Goal: Task Accomplishment & Management: Manage account settings

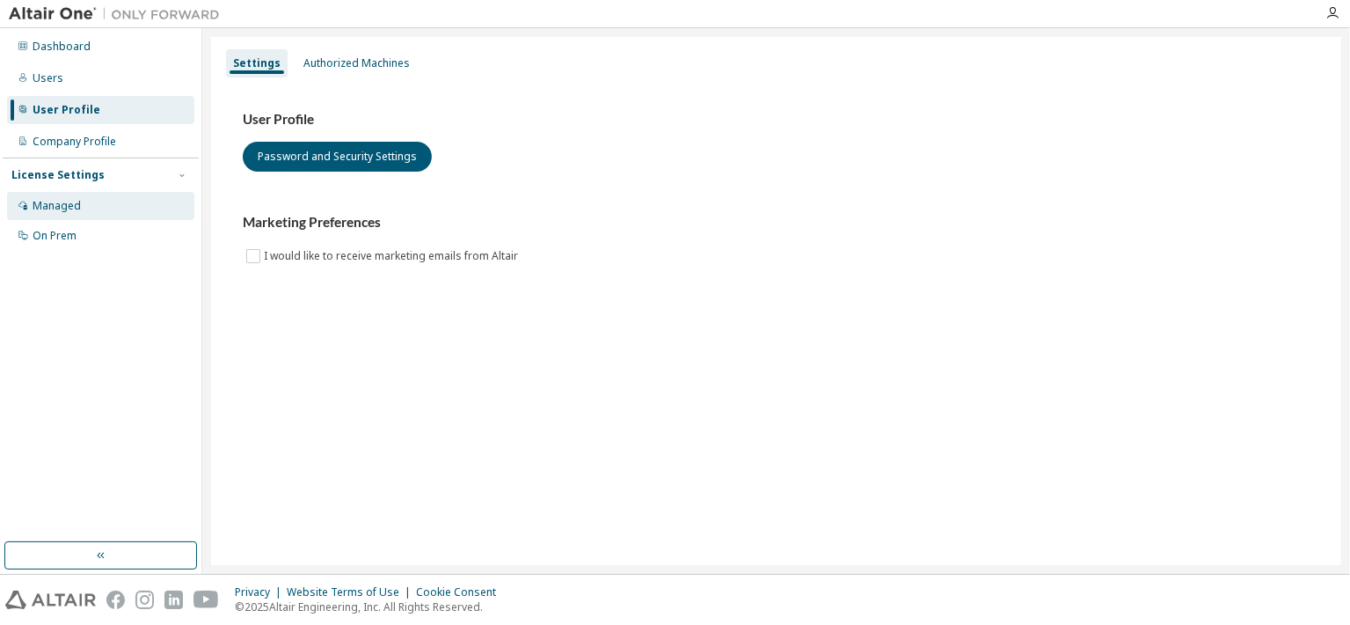
click at [69, 204] on div "Managed" at bounding box center [57, 206] width 48 height 14
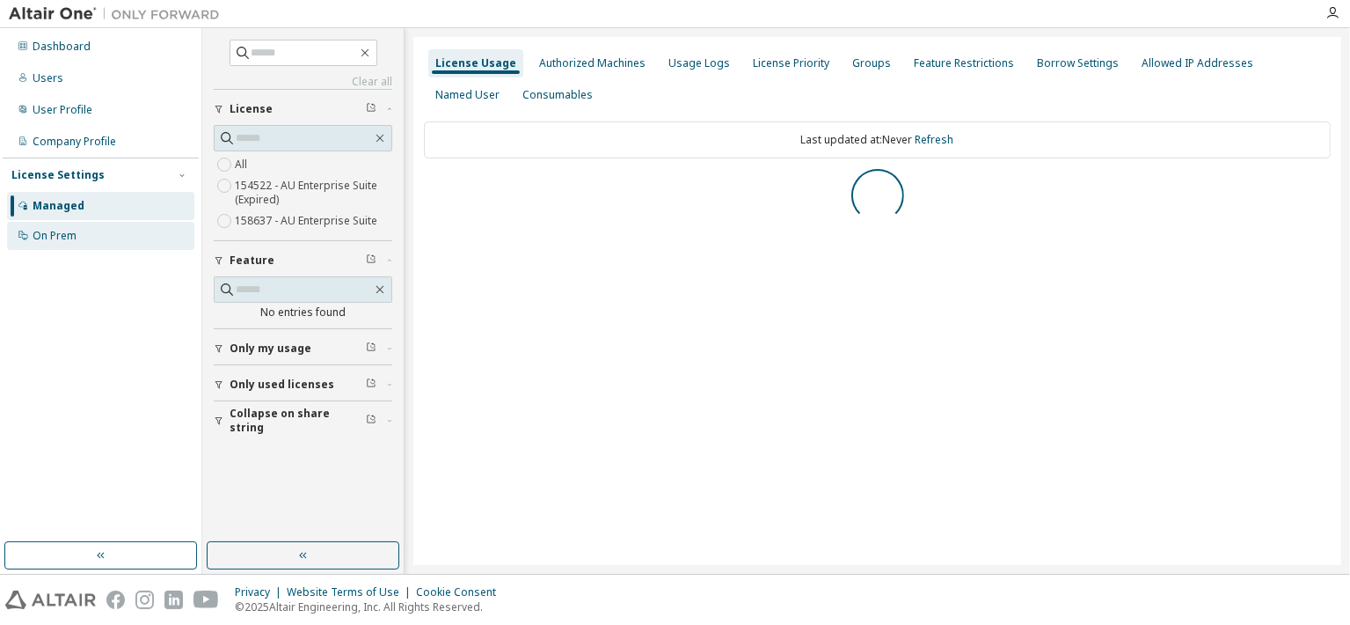
click at [73, 245] on div "On Prem" at bounding box center [100, 236] width 187 height 28
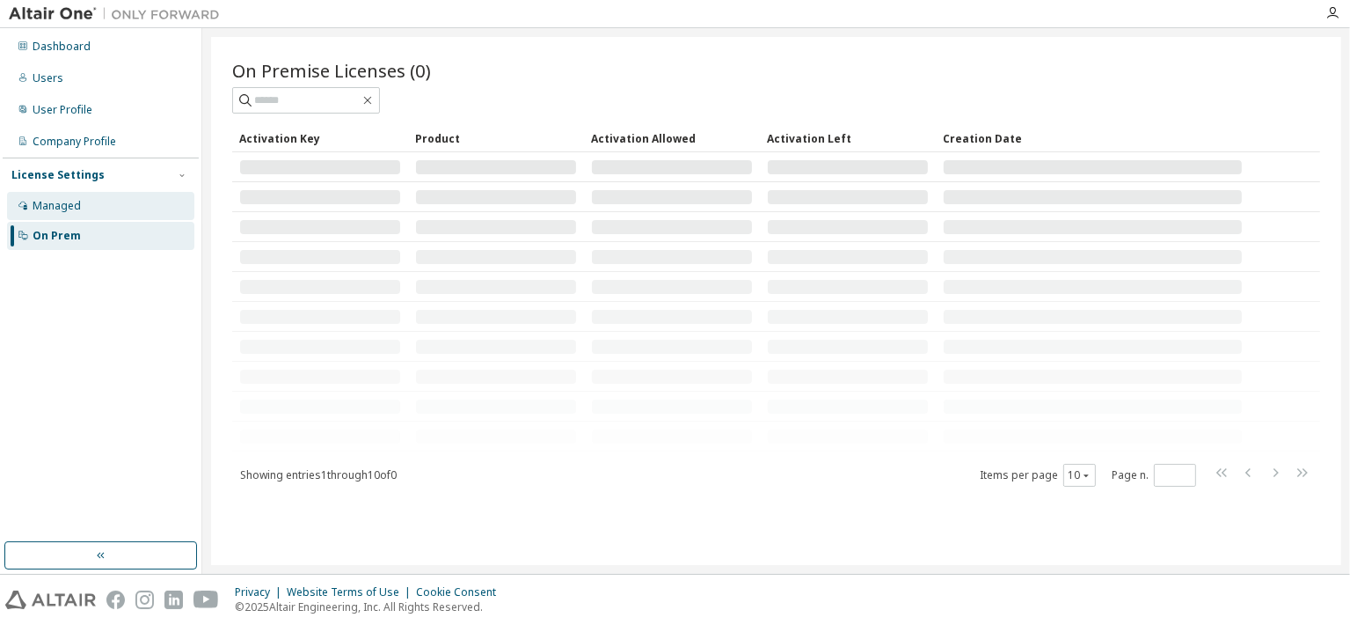
click at [87, 211] on div "Managed" at bounding box center [100, 206] width 187 height 28
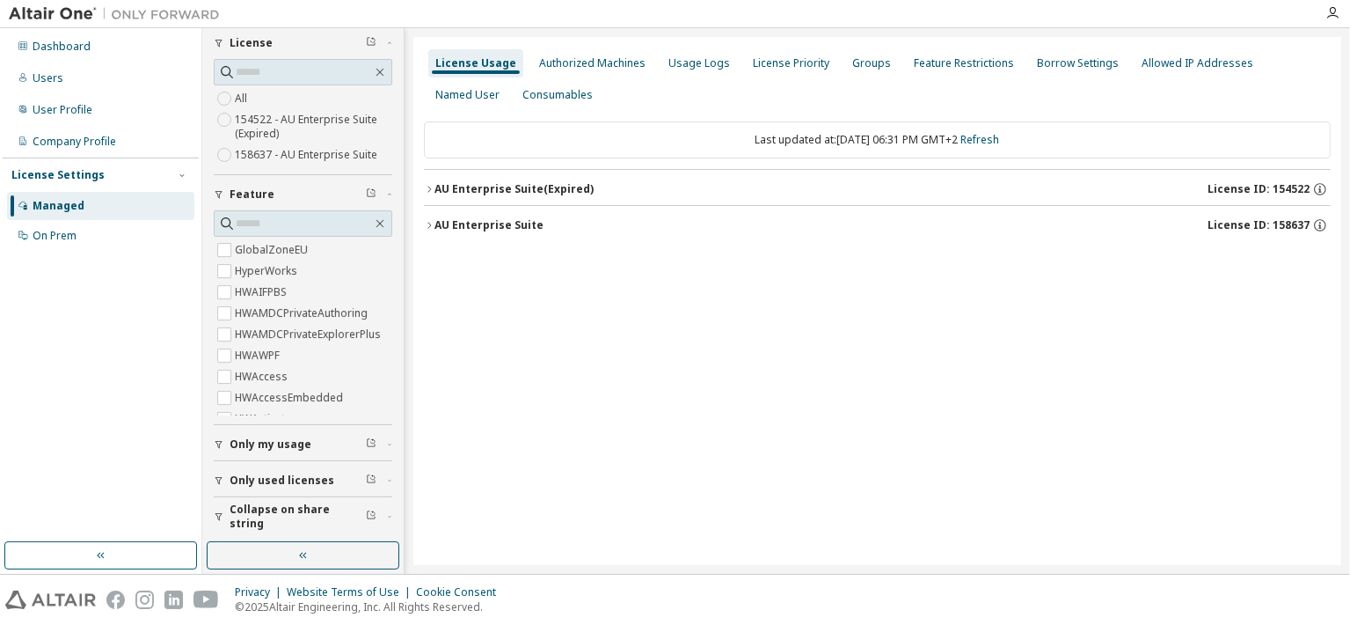
click at [281, 441] on span "Only my usage" at bounding box center [271, 444] width 82 height 14
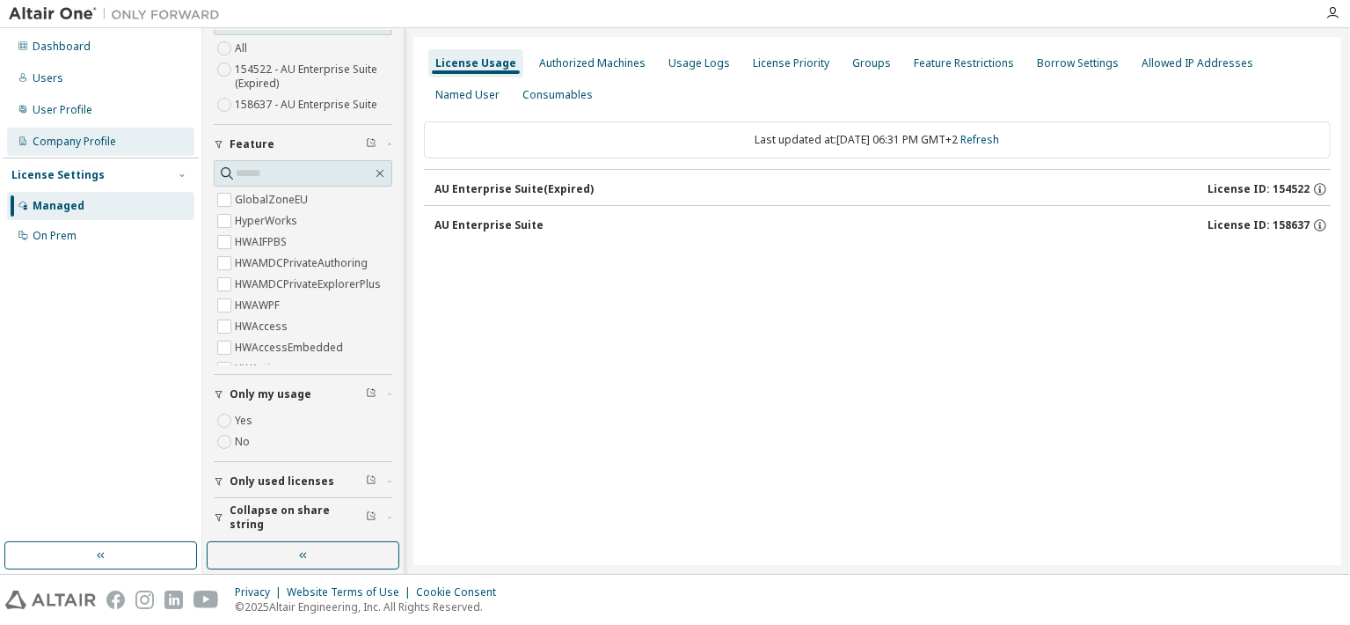
click at [84, 131] on div "Company Profile" at bounding box center [100, 142] width 187 height 28
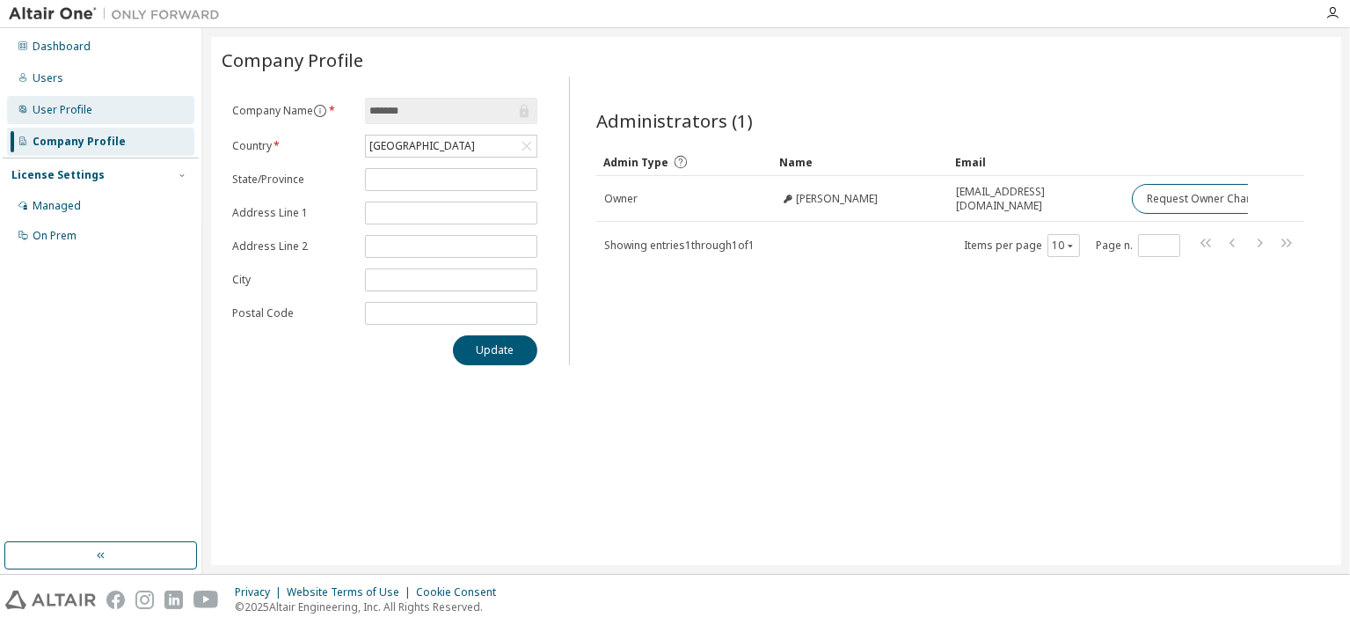
click at [94, 110] on div "User Profile" at bounding box center [100, 110] width 187 height 28
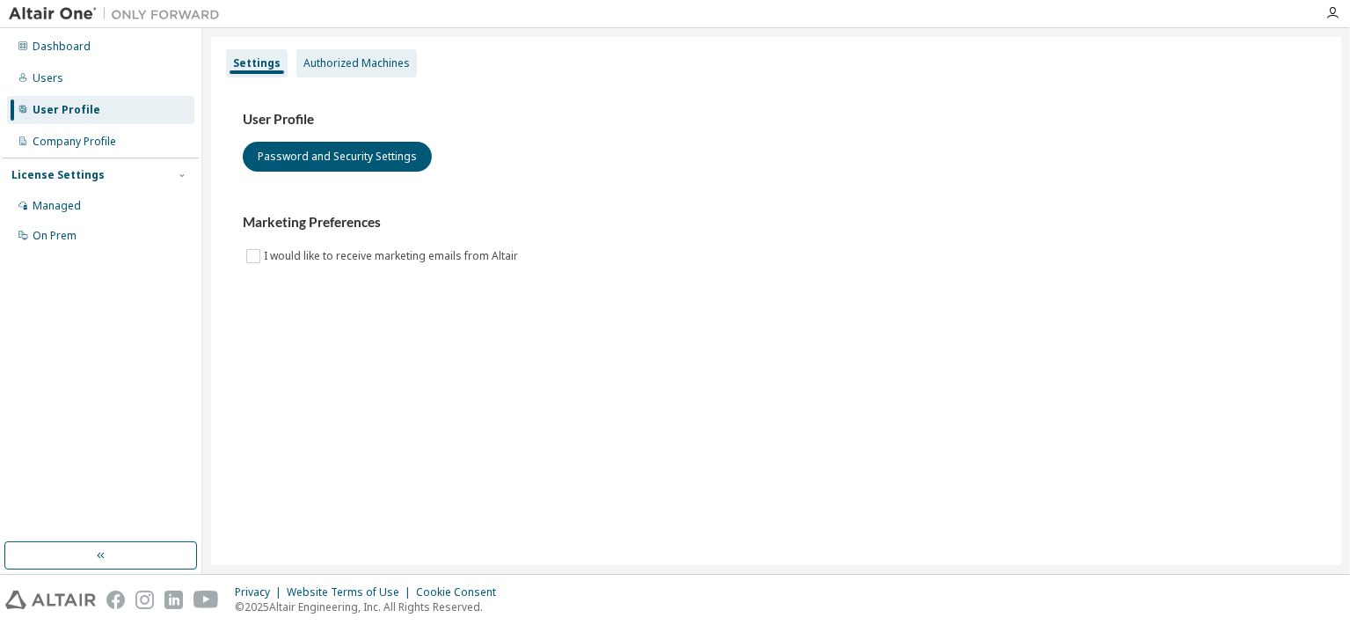
click at [376, 64] on div "Authorized Machines" at bounding box center [356, 63] width 106 height 14
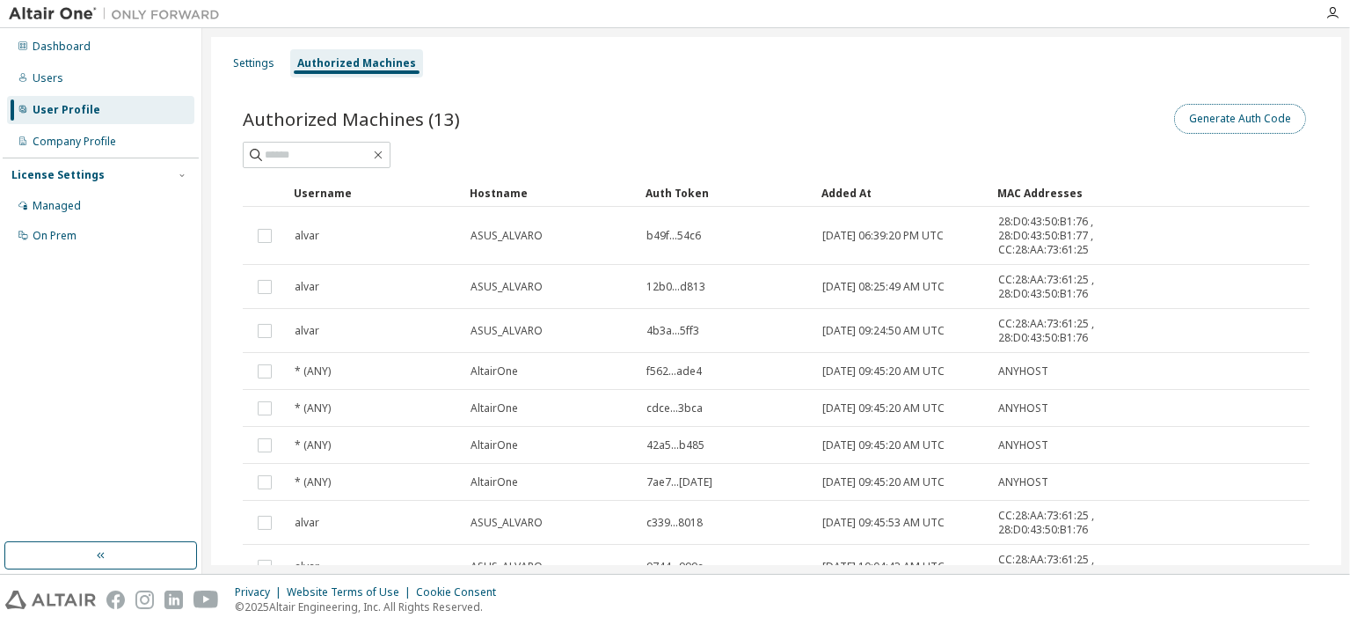
click at [1264, 132] on button "Generate Auth Code" at bounding box center [1240, 119] width 132 height 30
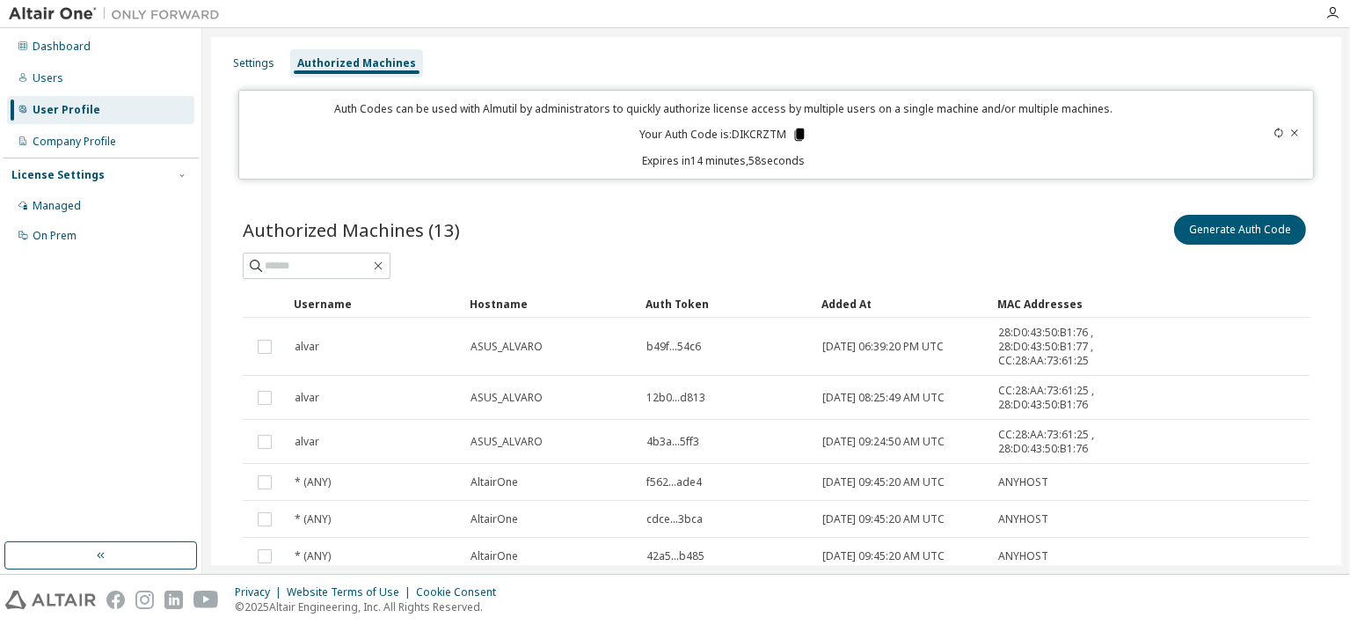
click at [795, 136] on icon at bounding box center [800, 134] width 10 height 12
click at [1328, 11] on icon "button" at bounding box center [1333, 13] width 14 height 14
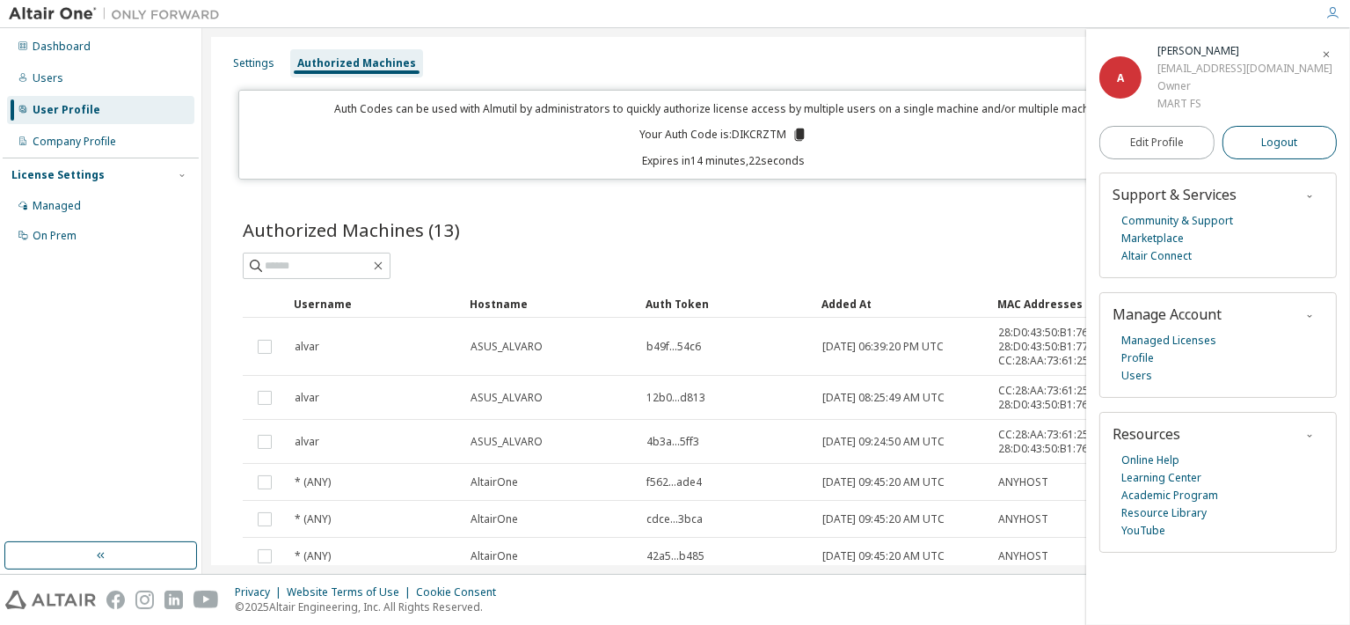
click at [1276, 131] on button "Logout" at bounding box center [1280, 142] width 115 height 33
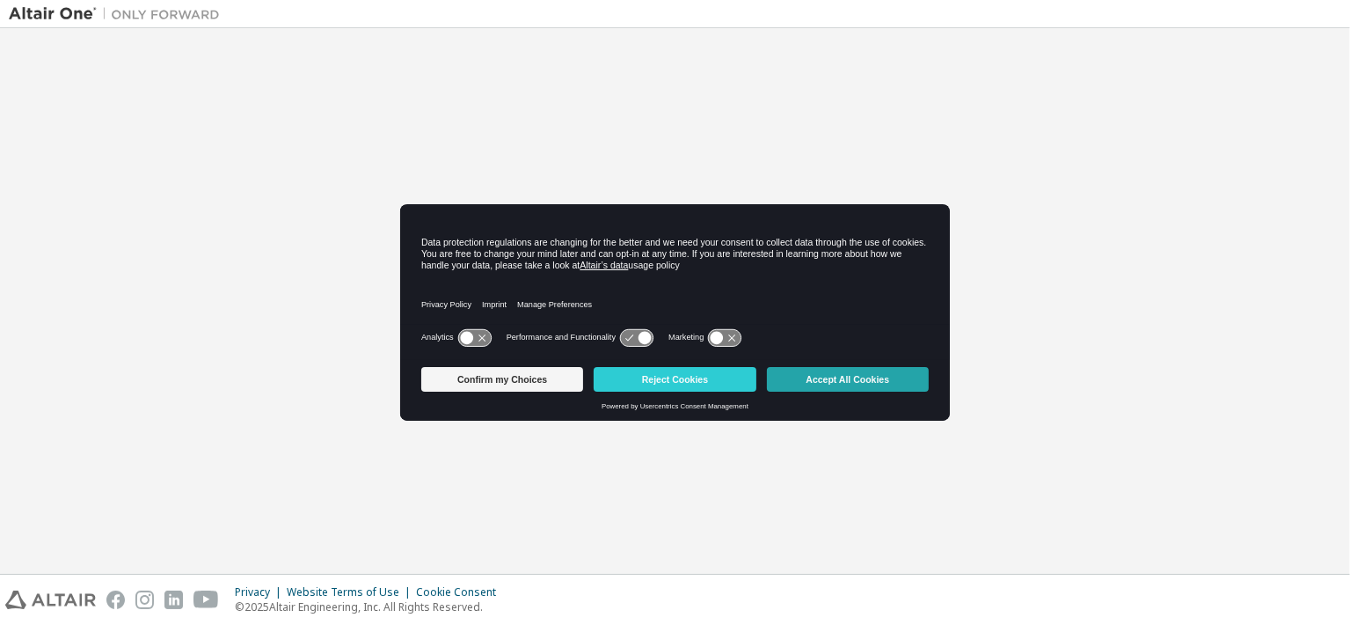
click at [837, 378] on button "Accept All Cookies" at bounding box center [848, 379] width 162 height 25
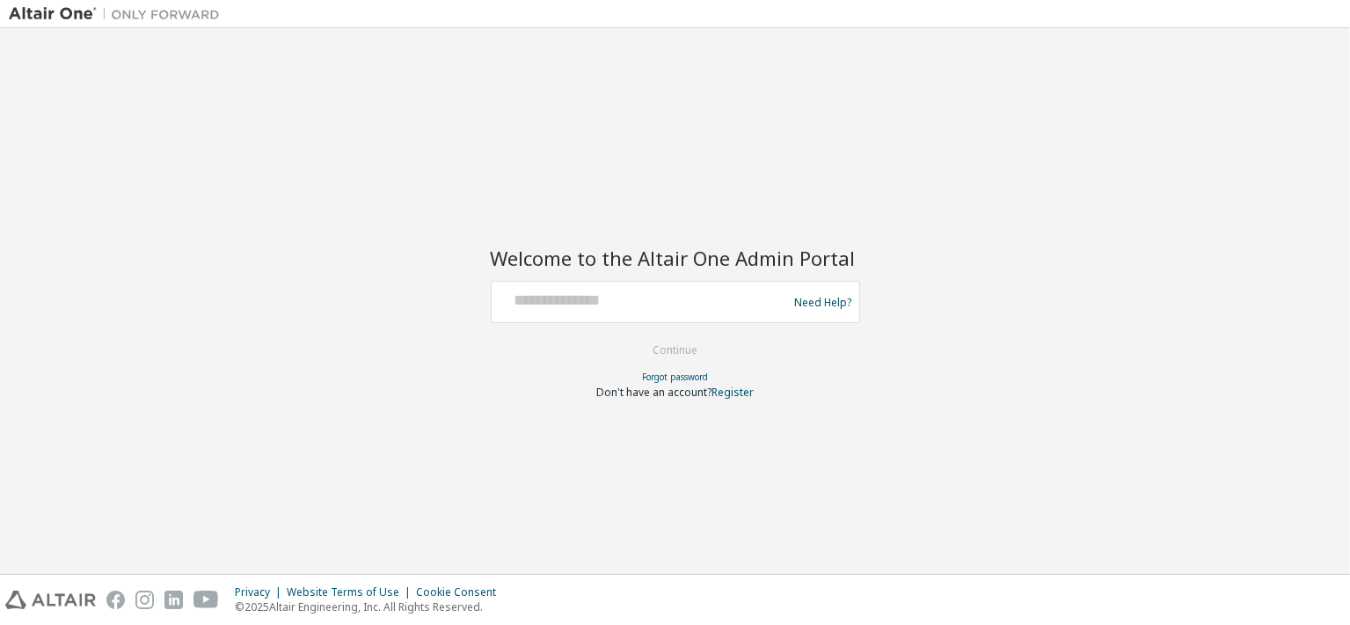
click at [62, 19] on img at bounding box center [119, 14] width 220 height 18
click at [66, 13] on img at bounding box center [119, 14] width 220 height 18
